Goal: Navigation & Orientation: Find specific page/section

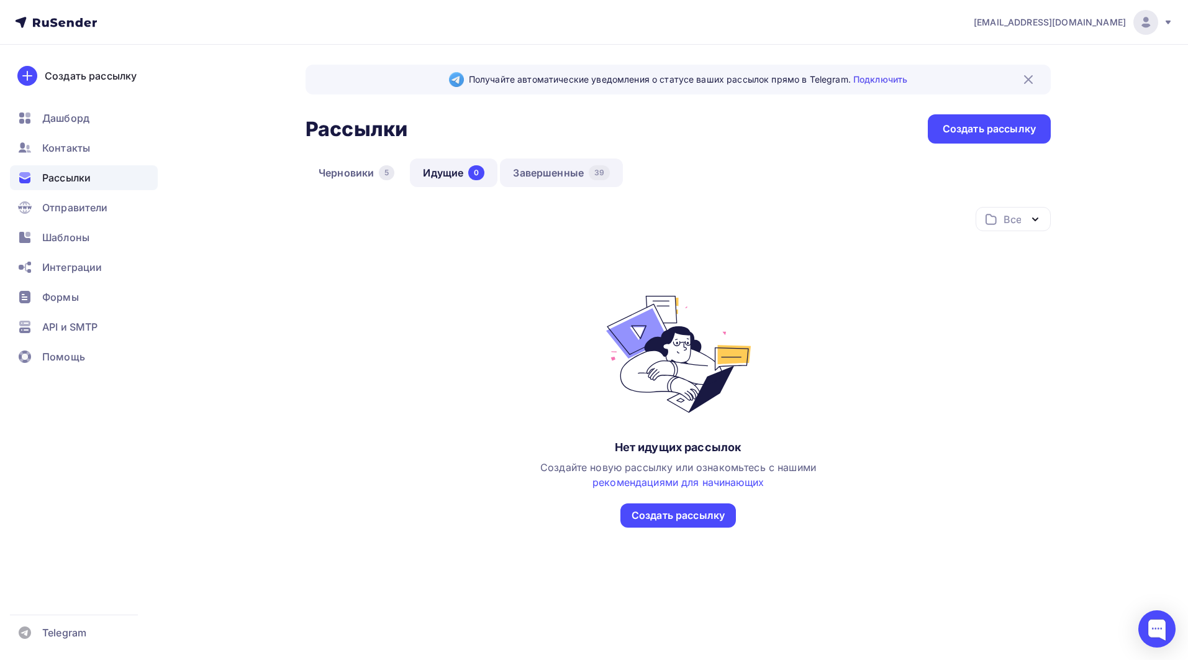
click at [572, 170] on link "Завершенные 39" at bounding box center [561, 172] width 123 height 29
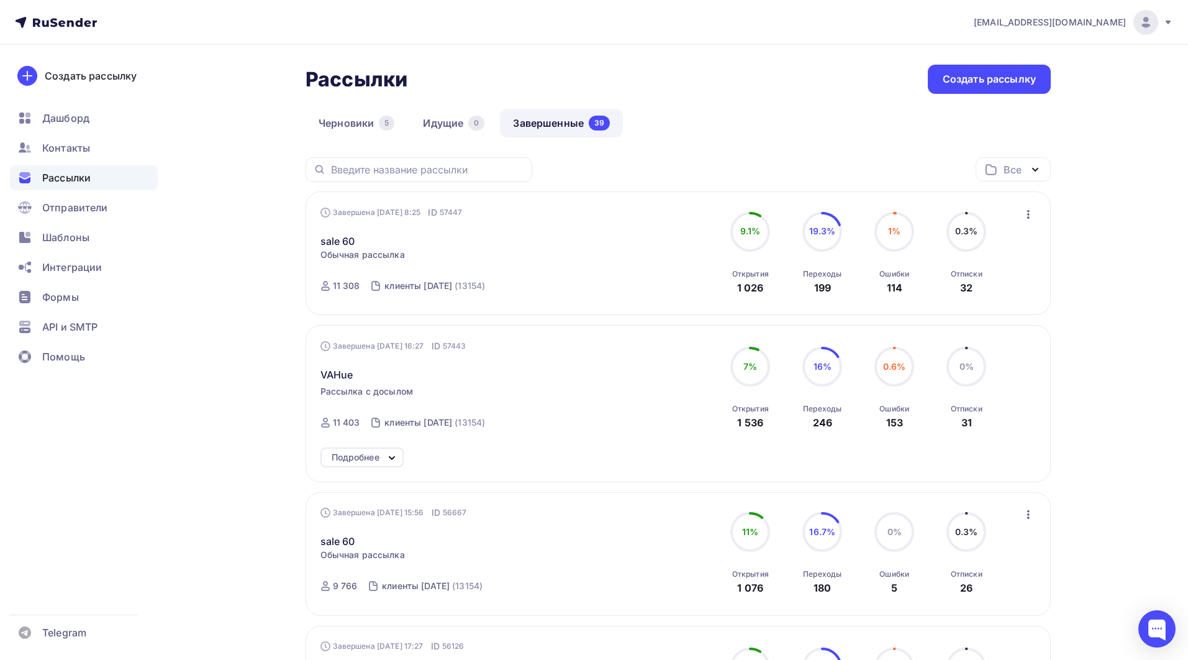
scroll to position [52, 0]
click at [556, 79] on div "Рассылки Рассылки Создать рассылку" at bounding box center [678, 76] width 745 height 29
click at [368, 124] on link "Черновики 5" at bounding box center [357, 120] width 102 height 29
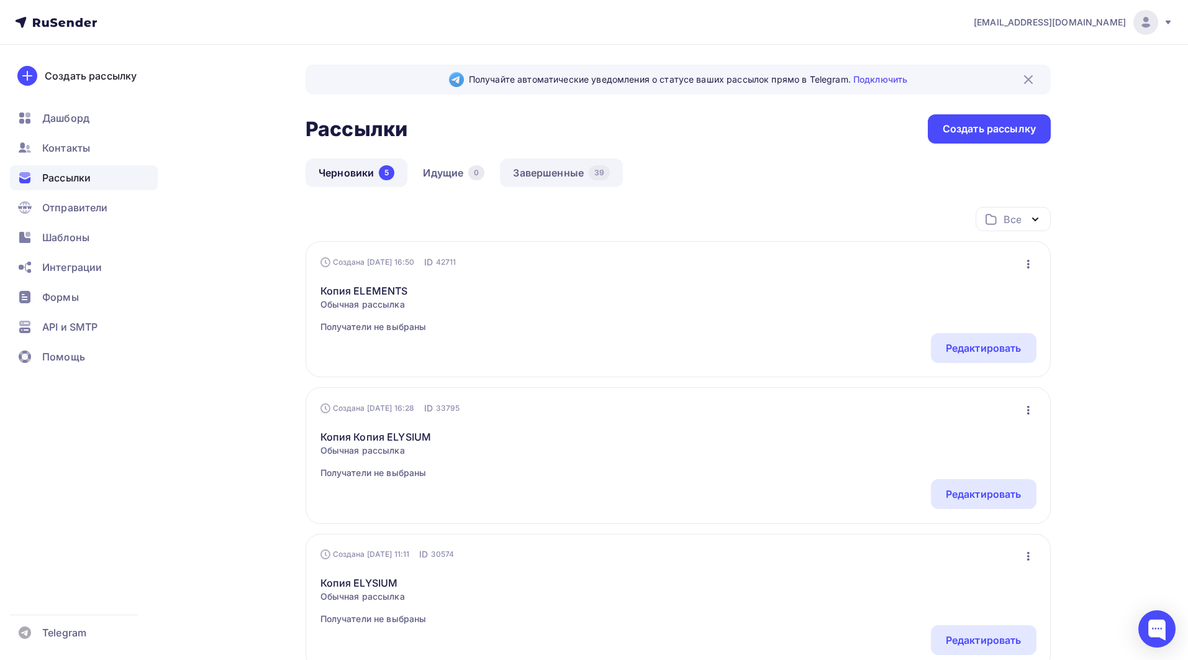
click at [557, 172] on link "Завершенные 39" at bounding box center [561, 172] width 123 height 29
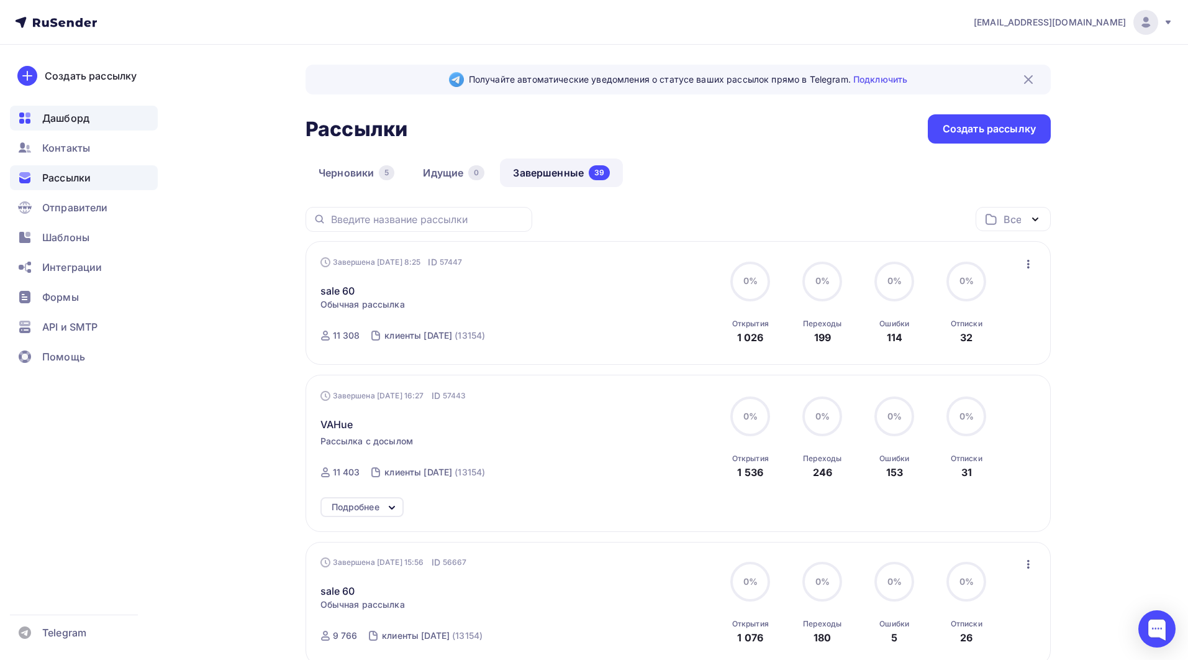
click at [79, 124] on span "Дашборд" at bounding box center [65, 118] width 47 height 15
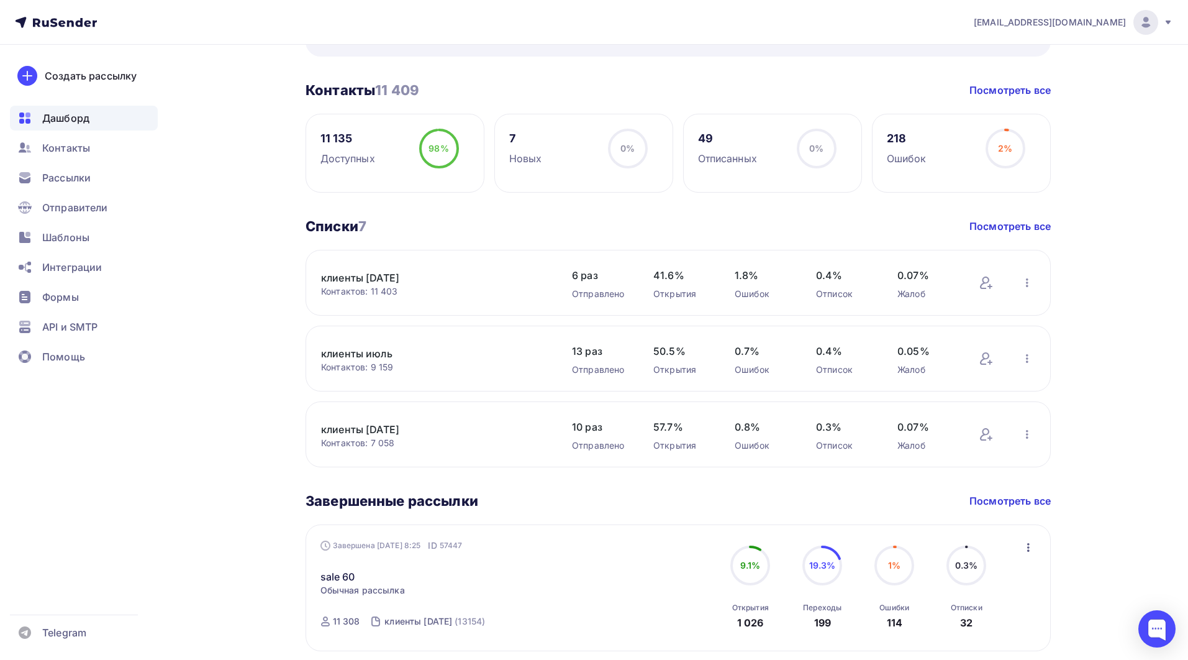
scroll to position [284, 0]
